Goal: Information Seeking & Learning: Learn about a topic

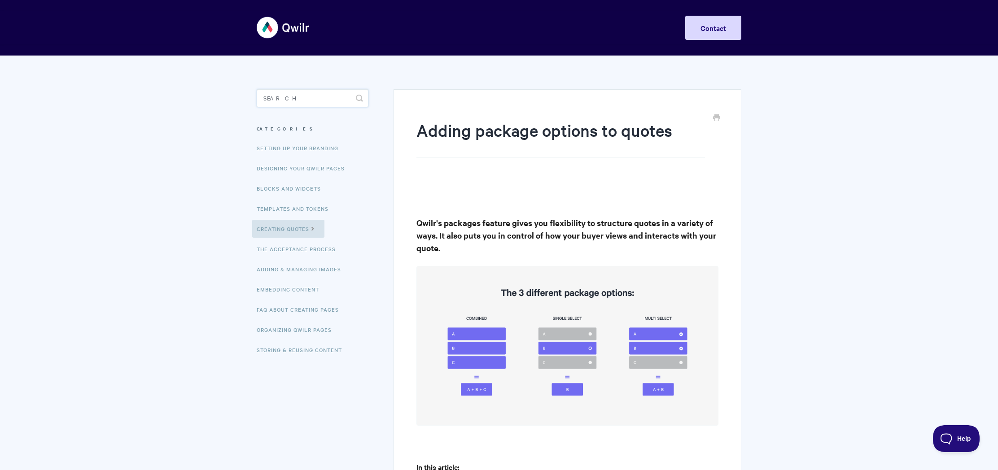
click at [321, 97] on input "Search" at bounding box center [313, 98] width 112 height 18
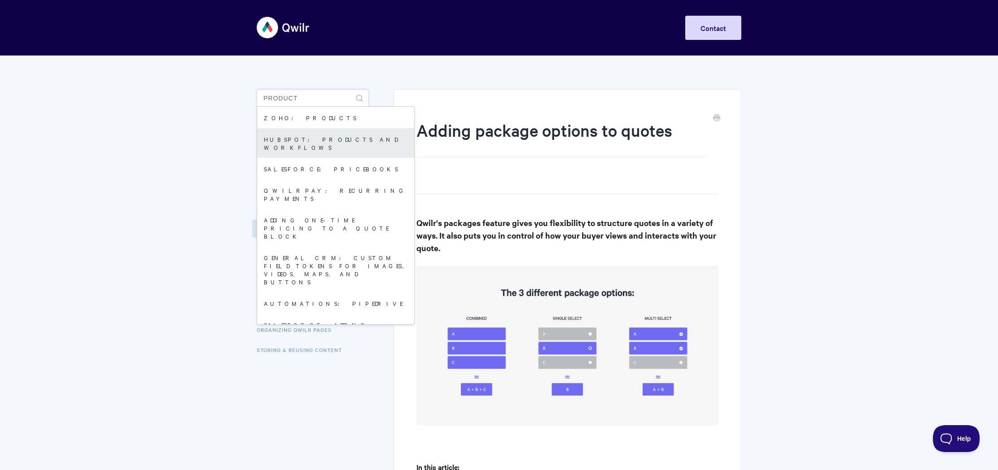
type input "PRODUCT"
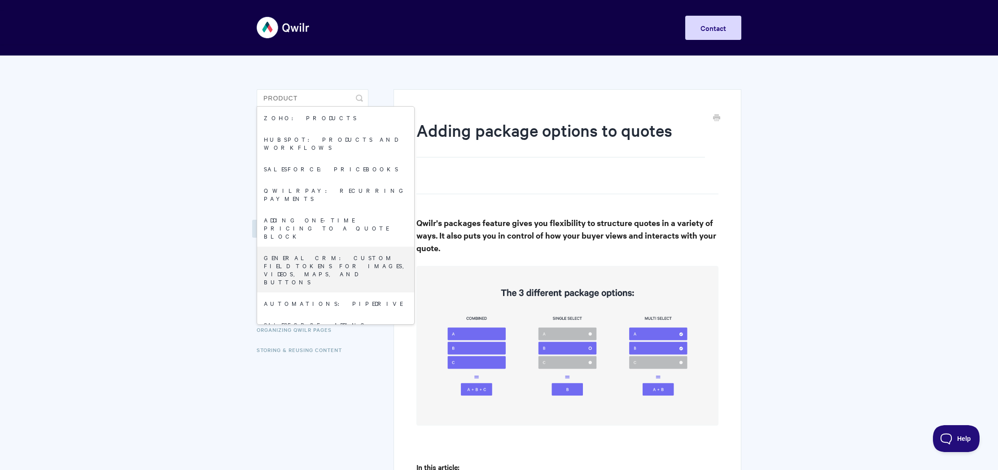
click at [416, 30] on div "Toggle Navigation Home Getting Started Creating & Editing Pages Sharing & Analy…" at bounding box center [499, 28] width 485 height 34
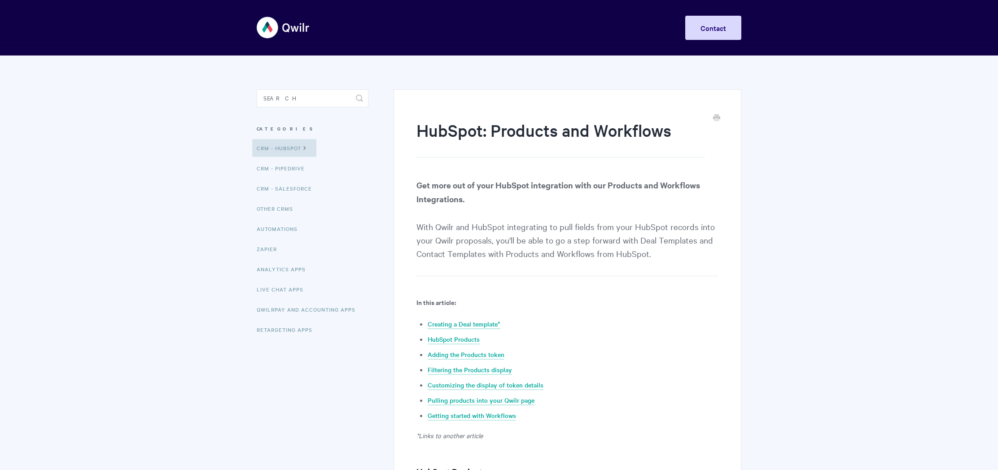
click at [585, 183] on strong "Get more out of your HubSpot integration with our Products and Workflows Integr…" at bounding box center [558, 191] width 284 height 25
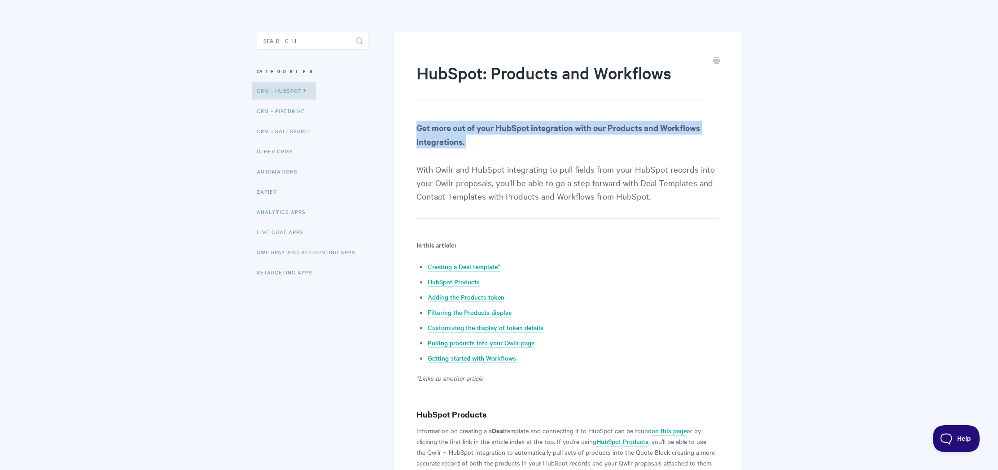
scroll to position [137, 0]
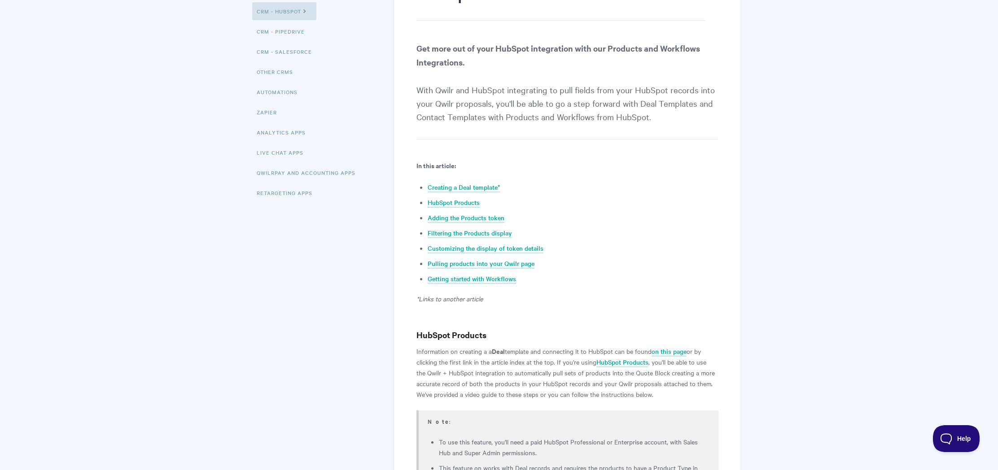
click at [502, 358] on p "Information on creating a a Deal template and connecting it to HubSpot can be f…" at bounding box center [567, 373] width 302 height 54
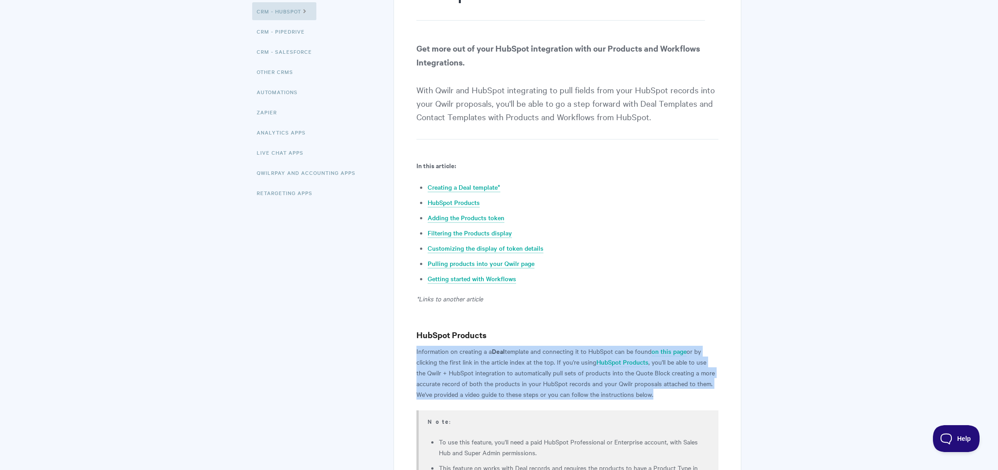
click at [502, 358] on p "Information on creating a a Deal template and connecting it to HubSpot can be f…" at bounding box center [567, 373] width 302 height 54
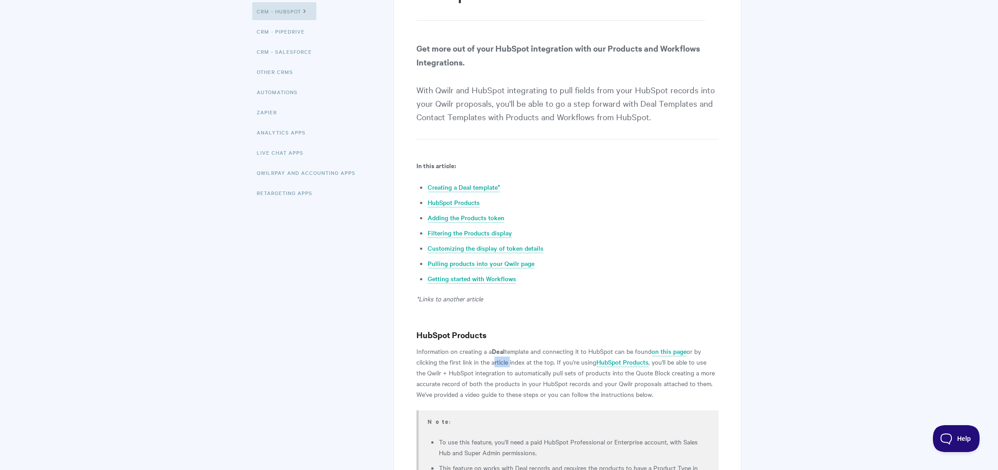
click at [502, 358] on p "Information on creating a a Deal template and connecting it to HubSpot can be f…" at bounding box center [567, 373] width 302 height 54
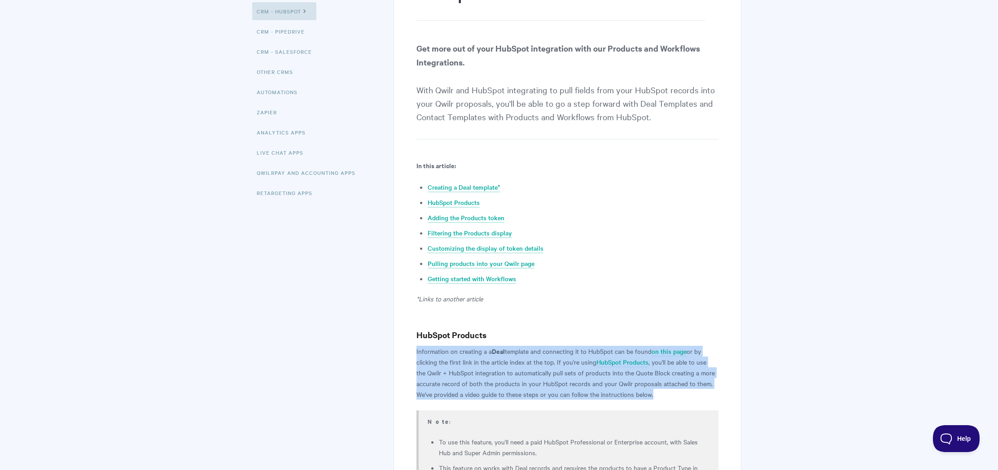
click at [502, 358] on p "Information on creating a a Deal template and connecting it to HubSpot can be f…" at bounding box center [567, 373] width 302 height 54
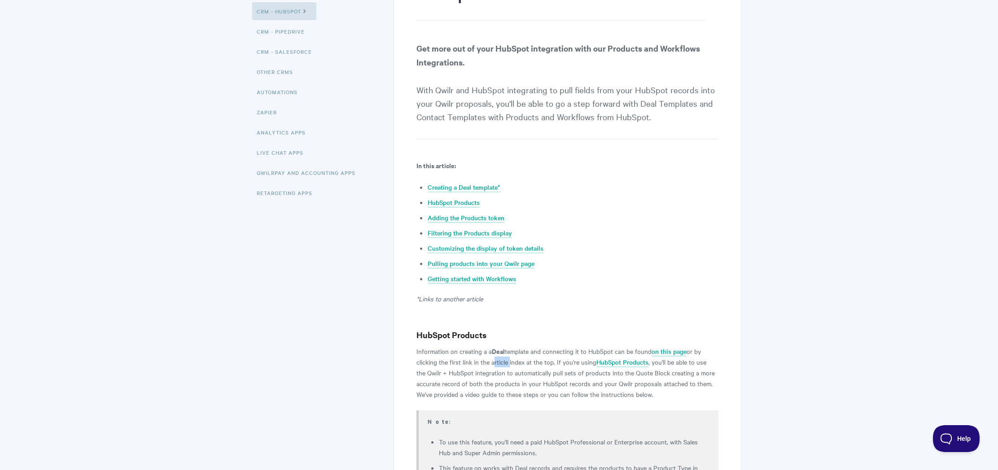
click at [502, 358] on p "Information on creating a a Deal template and connecting it to HubSpot can be f…" at bounding box center [567, 373] width 302 height 54
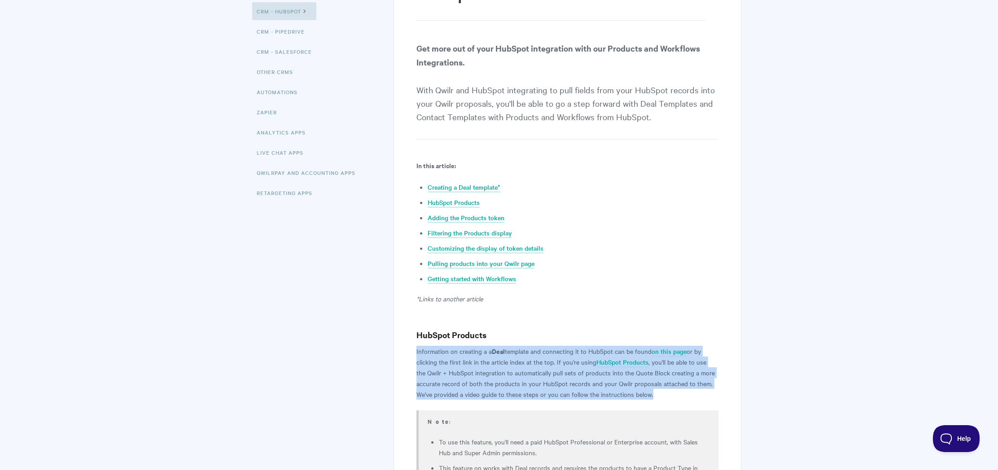
click at [502, 358] on p "Information on creating a a Deal template and connecting it to HubSpot can be f…" at bounding box center [567, 373] width 302 height 54
click at [606, 372] on p "Information on creating a a Deal template and connecting it to HubSpot can be f…" at bounding box center [567, 373] width 302 height 54
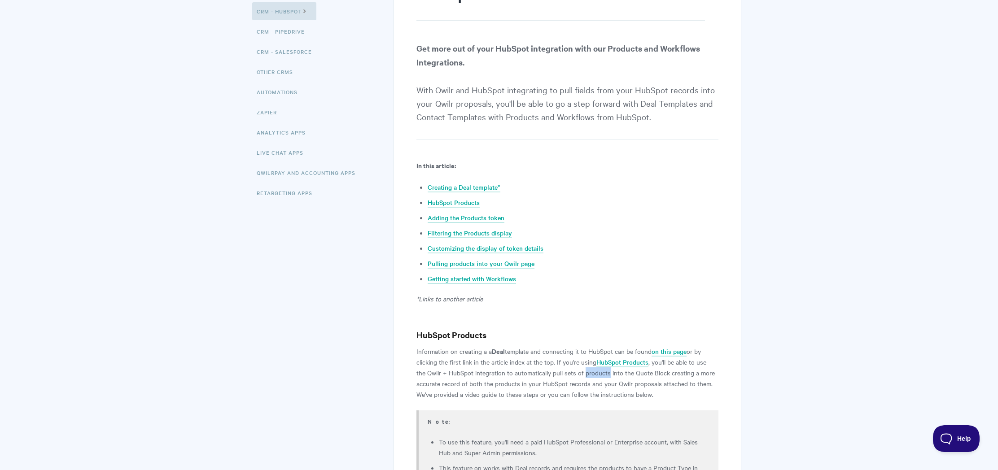
click at [606, 372] on p "Information on creating a a Deal template and connecting it to HubSpot can be f…" at bounding box center [567, 373] width 302 height 54
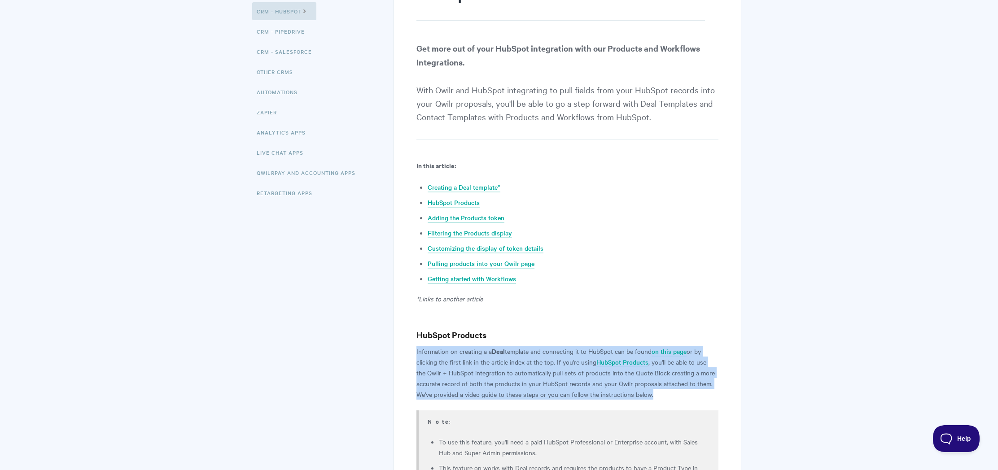
click at [606, 372] on p "Information on creating a a Deal template and connecting it to HubSpot can be f…" at bounding box center [567, 373] width 302 height 54
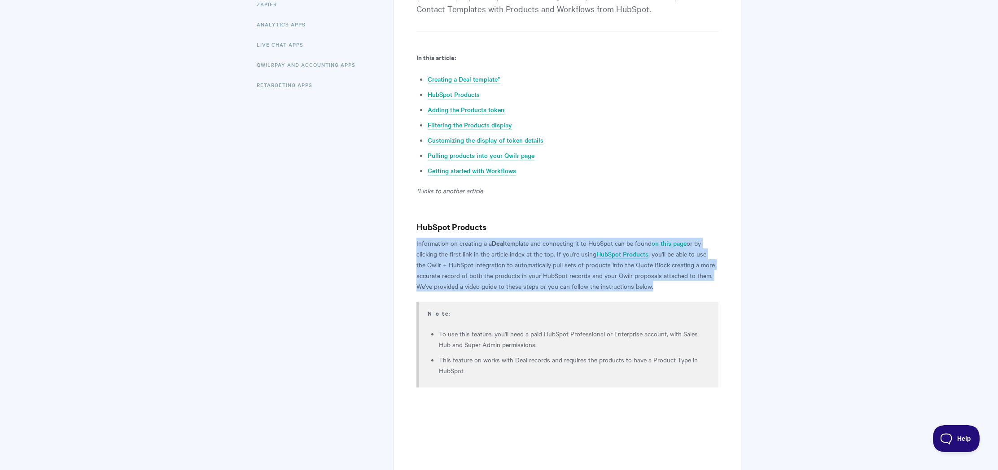
scroll to position [271, 0]
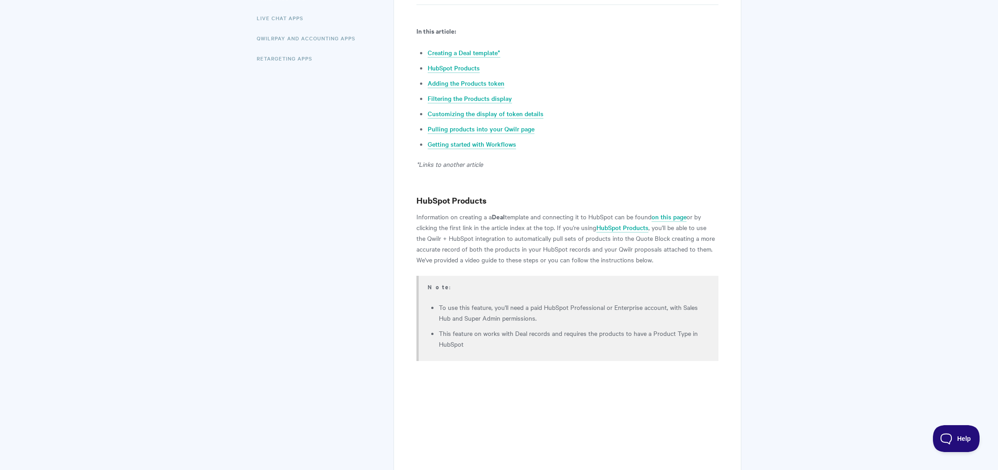
click at [518, 317] on li "To use this feature, you'll need a paid HubSpot Professional or Enterprise acco…" at bounding box center [573, 313] width 268 height 22
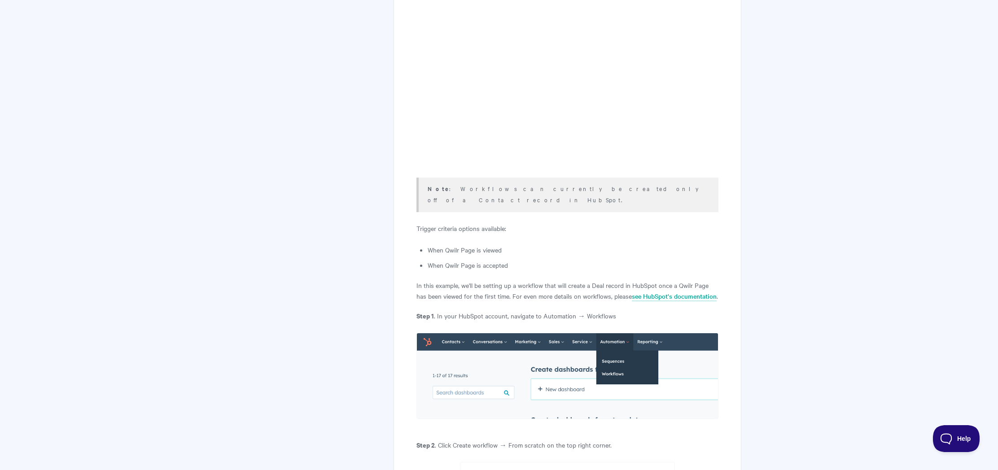
scroll to position [3738, 0]
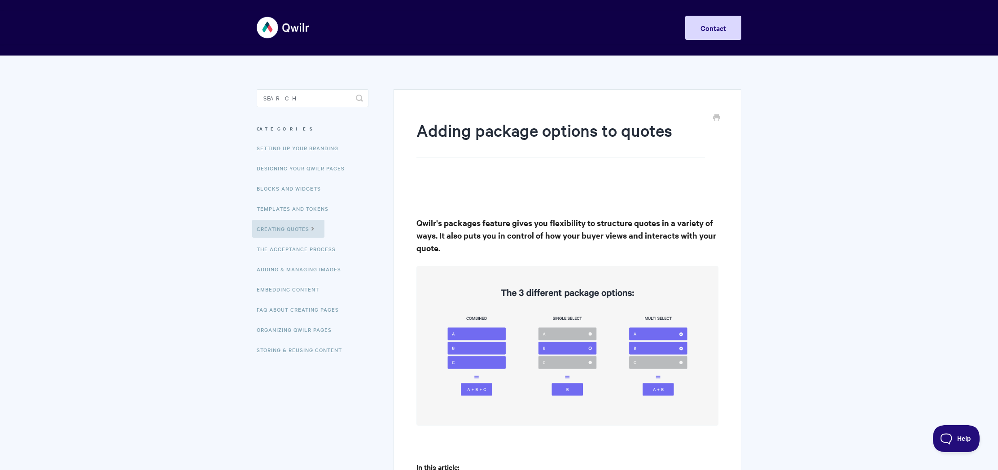
scroll to position [101, 0]
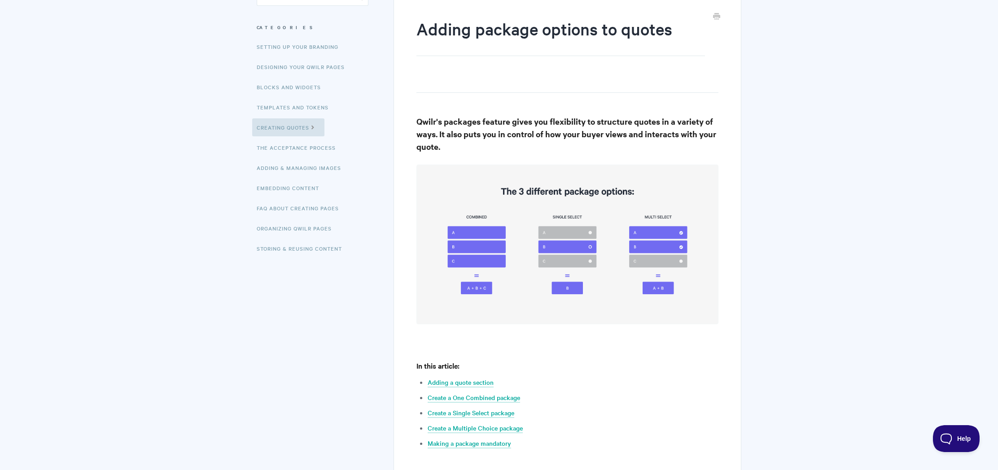
click at [498, 362] on h4 "In this article:" at bounding box center [567, 365] width 302 height 11
click at [497, 362] on h4 "In this article:" at bounding box center [567, 365] width 302 height 11
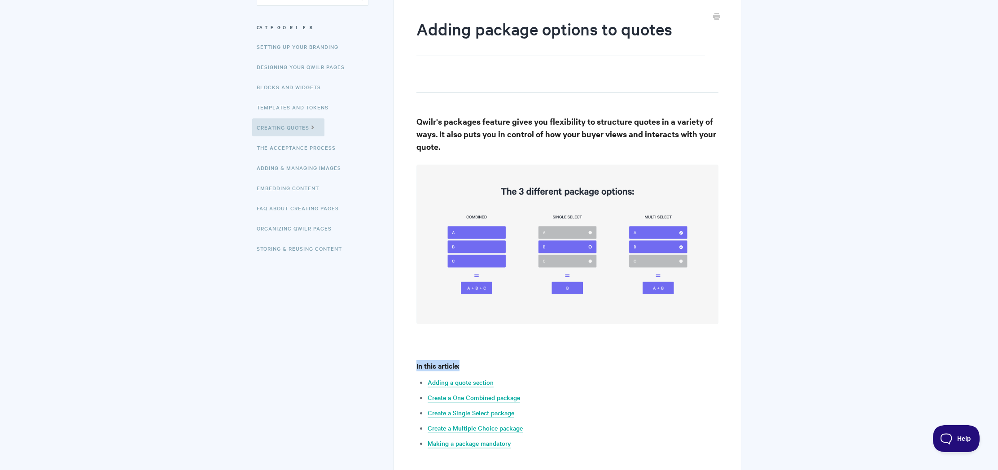
click at [497, 362] on h4 "In this article:" at bounding box center [567, 365] width 302 height 11
click at [530, 136] on h3 "Qwilr's packages feature gives you flexibility to structure quotes in a variety…" at bounding box center [567, 134] width 302 height 38
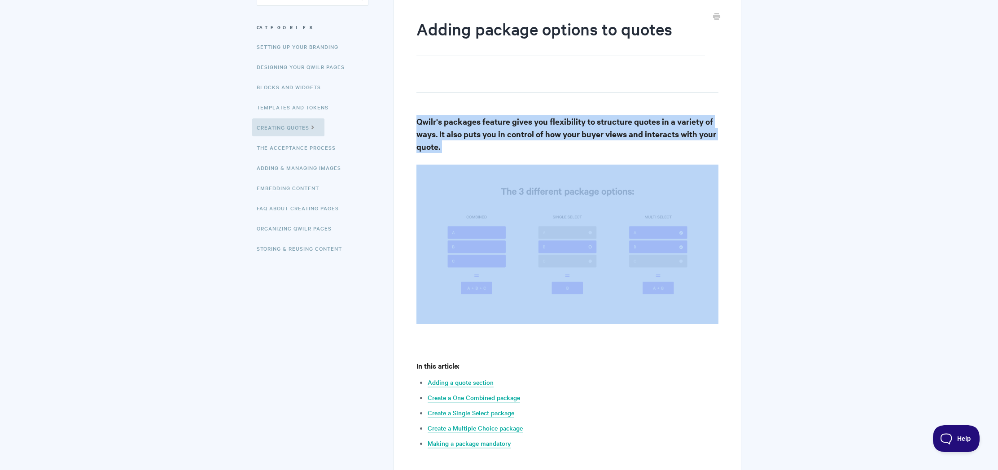
click at [530, 136] on h3 "Qwilr's packages feature gives you flexibility to structure quotes in a variety…" at bounding box center [567, 134] width 302 height 38
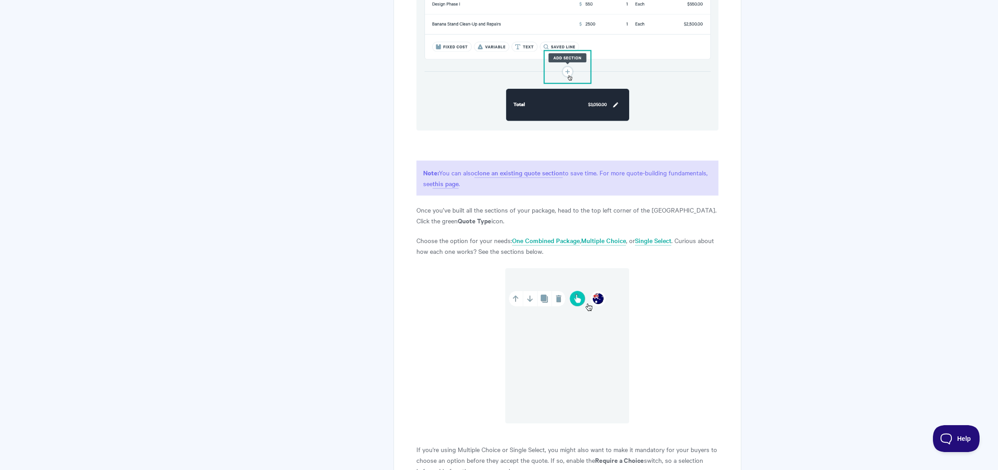
scroll to position [704, 0]
